Goal: Information Seeking & Learning: Learn about a topic

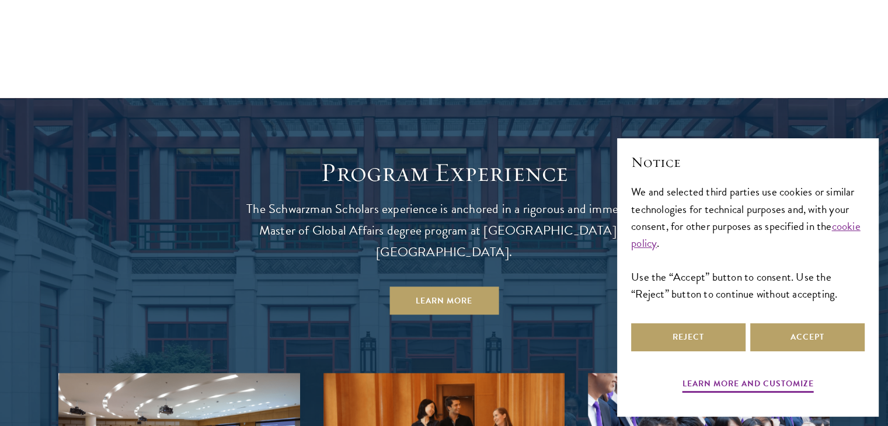
scroll to position [895, 0]
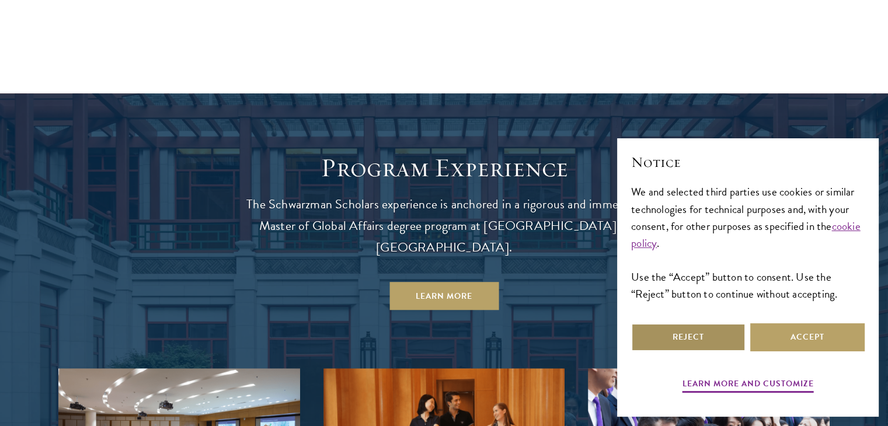
click at [684, 348] on button "Reject" at bounding box center [688, 337] width 114 height 28
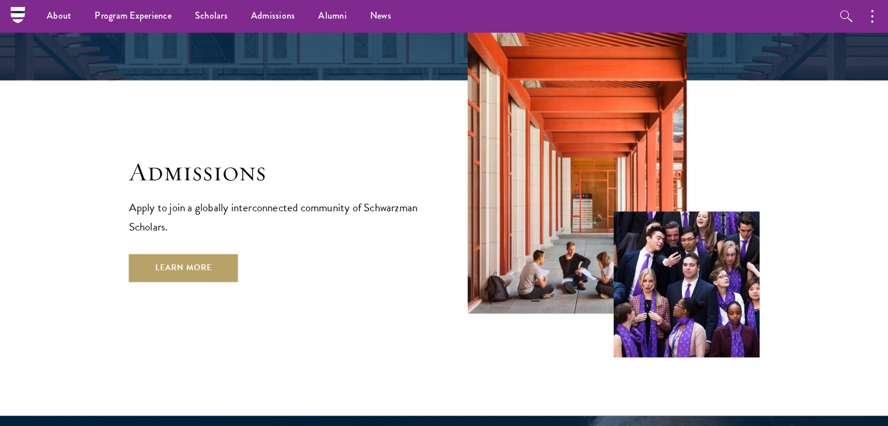
scroll to position [1841, 0]
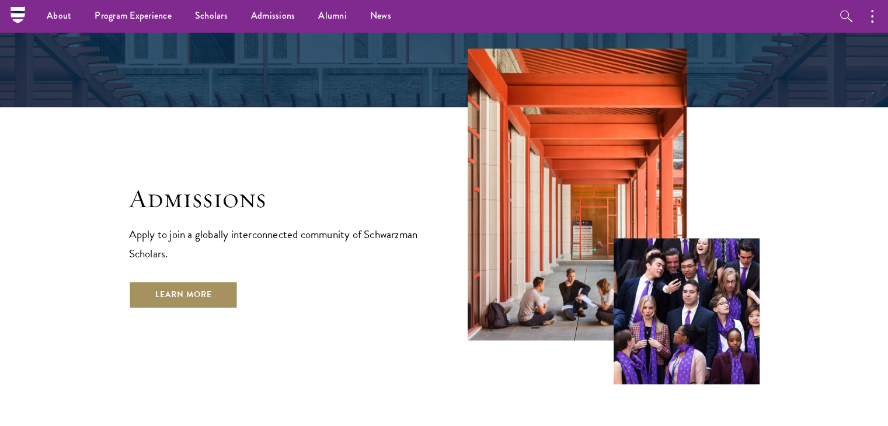
click at [165, 281] on link "Learn More" at bounding box center [183, 295] width 109 height 28
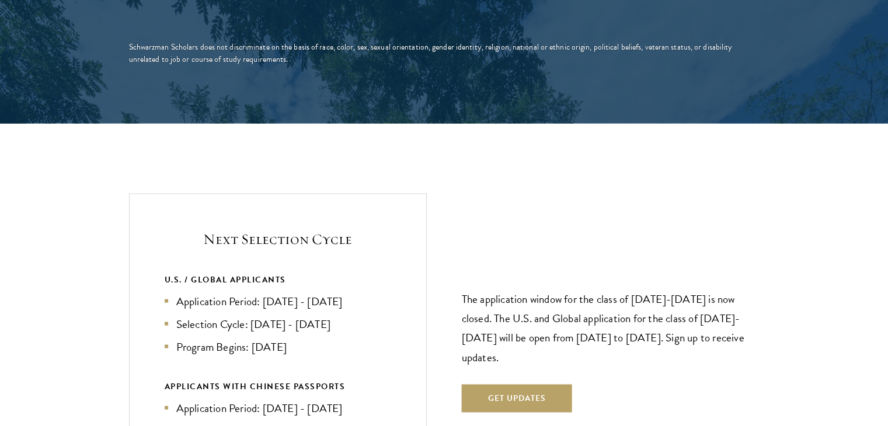
scroll to position [2517, 0]
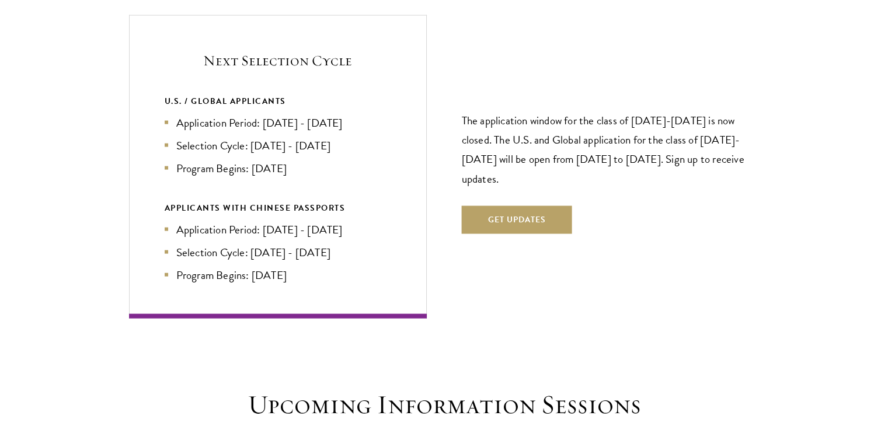
click at [885, 181] on section "Next Selection Cycle U.S. / GLOBAL APPLICANTS Application Period: Apr 2026 - Se…" at bounding box center [444, 166] width 888 height 303
drag, startPoint x: 885, startPoint y: 181, endPoint x: 887, endPoint y: 163, distance: 18.2
click at [887, 163] on section "Next Selection Cycle U.S. / GLOBAL APPLICANTS Application Period: Apr 2026 - Se…" at bounding box center [444, 166] width 888 height 303
click at [858, 174] on section "Next Selection Cycle U.S. / GLOBAL APPLICANTS Application Period: Apr 2026 - Se…" at bounding box center [444, 166] width 888 height 303
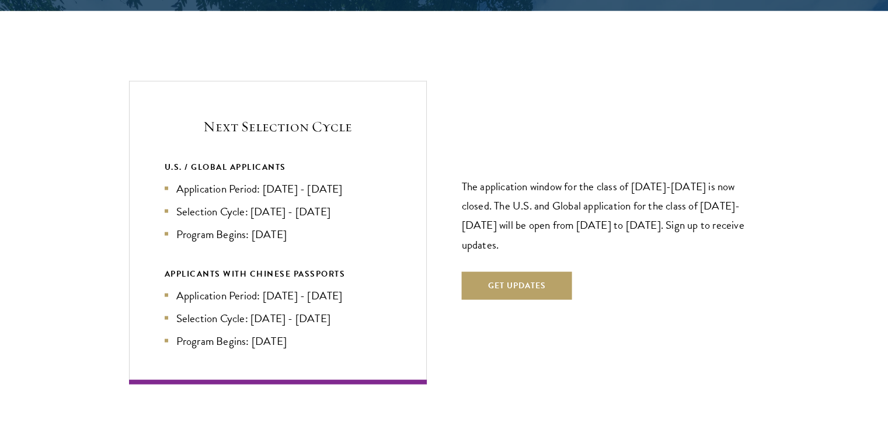
scroll to position [2423, 0]
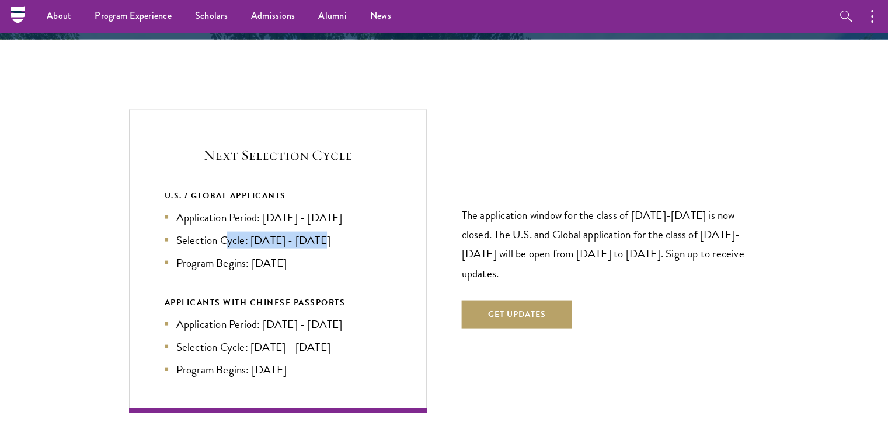
drag, startPoint x: 229, startPoint y: 213, endPoint x: 308, endPoint y: 215, distance: 78.2
click at [351, 232] on li "Selection Cycle: Oct - Nov 2026" at bounding box center [278, 240] width 226 height 17
click at [294, 232] on li "Selection Cycle: Oct - Nov 2026" at bounding box center [278, 240] width 226 height 17
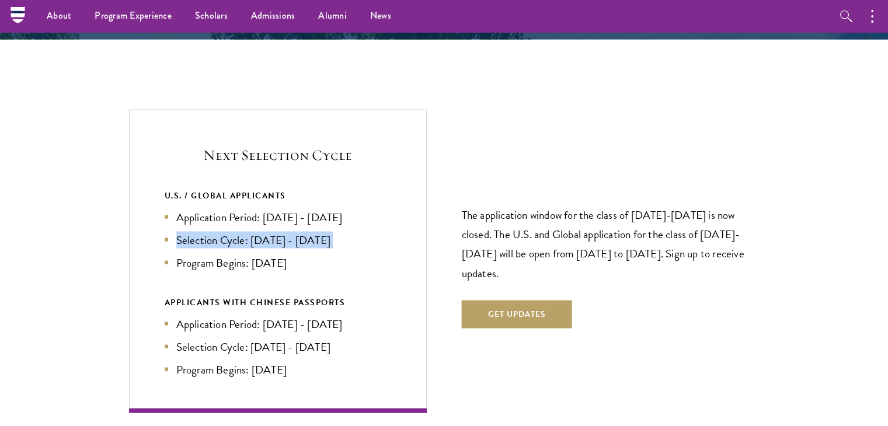
click at [317, 232] on li "Selection Cycle: Oct - Nov 2026" at bounding box center [278, 240] width 226 height 17
click at [231, 232] on li "Selection Cycle: Oct - Nov 2026" at bounding box center [278, 240] width 226 height 17
drag, startPoint x: 247, startPoint y: 198, endPoint x: 371, endPoint y: 239, distance: 130.1
click at [371, 239] on div "Next Selection Cycle U.S. / GLOBAL APPLICANTS Application Period: Apr 2026 - Se…" at bounding box center [278, 261] width 298 height 303
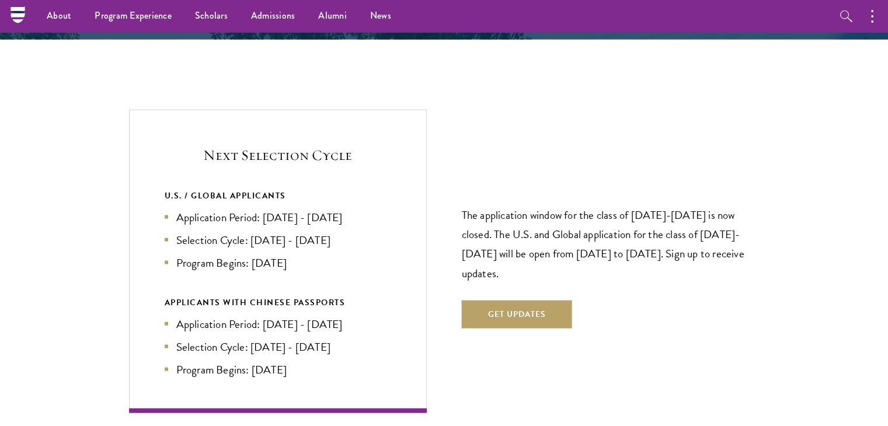
click at [371, 254] on li "Program Begins: Aug 2027" at bounding box center [278, 262] width 226 height 17
drag, startPoint x: 180, startPoint y: 199, endPoint x: 355, endPoint y: 239, distance: 179.5
click at [355, 239] on ul "Application Period: Apr 2026 - Sep 2026 Selection Cycle: Oct - Nov 2026 Program…" at bounding box center [278, 240] width 226 height 62
click at [355, 254] on li "Program Begins: Aug 2027" at bounding box center [278, 262] width 226 height 17
drag, startPoint x: 161, startPoint y: 169, endPoint x: 297, endPoint y: 168, distance: 136.0
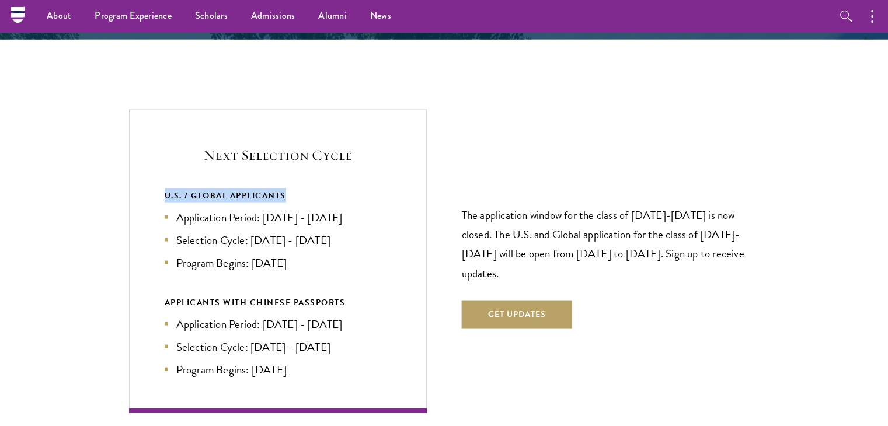
click at [297, 168] on div "Next Selection Cycle U.S. / GLOBAL APPLICANTS Application Period: Apr 2026 - Se…" at bounding box center [278, 261] width 298 height 303
click at [297, 189] on div "U.S. / GLOBAL APPLICANTS" at bounding box center [278, 196] width 226 height 15
drag, startPoint x: 278, startPoint y: 196, endPoint x: 353, endPoint y: 243, distance: 88.1
click at [353, 243] on ul "Application Period: Apr 2026 - Sep 2026 Selection Cycle: Oct - Nov 2026 Program…" at bounding box center [278, 240] width 226 height 62
click at [353, 254] on li "Program Begins: Aug 2027" at bounding box center [278, 262] width 226 height 17
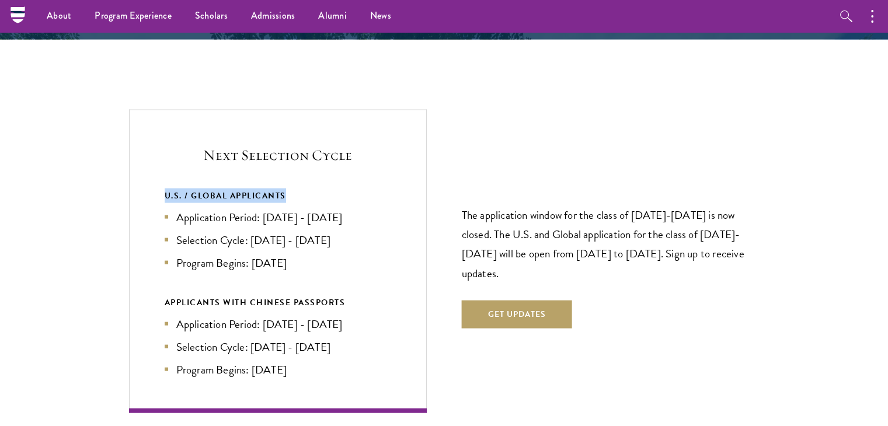
drag, startPoint x: 303, startPoint y: 240, endPoint x: 164, endPoint y: 194, distance: 146.4
click at [165, 209] on ul "Application Period: Apr 2026 - Sep 2026 Selection Cycle: Oct - Nov 2026 Program…" at bounding box center [278, 240] width 226 height 62
click at [165, 209] on li "Application Period: Apr 2026 - Sep 2026" at bounding box center [278, 217] width 226 height 17
drag, startPoint x: 168, startPoint y: 194, endPoint x: 403, endPoint y: 245, distance: 240.5
click at [403, 245] on div "Next Selection Cycle U.S. / GLOBAL APPLICANTS Application Period: Apr 2026 - Se…" at bounding box center [278, 261] width 298 height 303
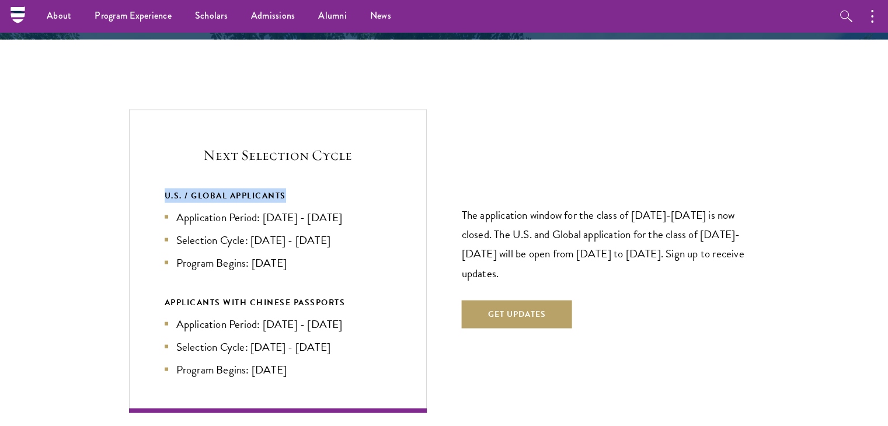
click at [403, 245] on div "Next Selection Cycle U.S. / GLOBAL APPLICANTS Application Period: Apr 2026 - Se…" at bounding box center [278, 261] width 298 height 303
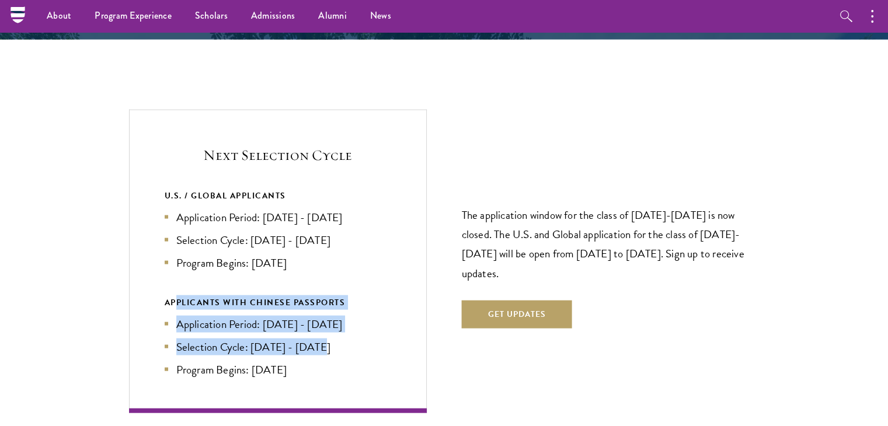
drag, startPoint x: 174, startPoint y: 271, endPoint x: 444, endPoint y: 337, distance: 277.4
click at [444, 336] on div "Next Selection Cycle U.S. / GLOBAL APPLICANTS Application Period: Apr 2026 - Se…" at bounding box center [444, 261] width 630 height 303
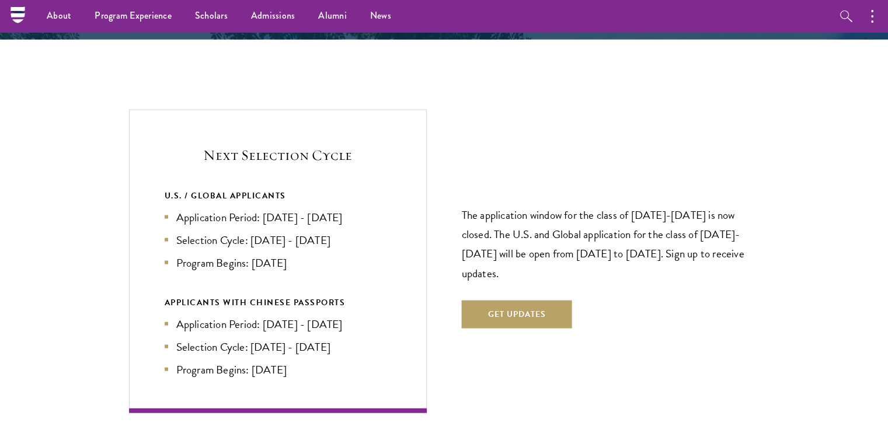
click at [444, 337] on div "Next Selection Cycle U.S. / GLOBAL APPLICANTS Application Period: Apr 2026 - Se…" at bounding box center [444, 261] width 630 height 303
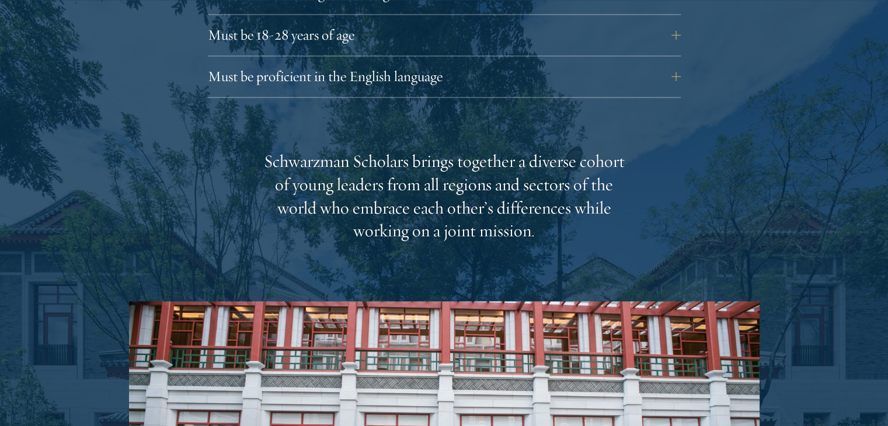
scroll to position [0, 0]
